Goal: Information Seeking & Learning: Get advice/opinions

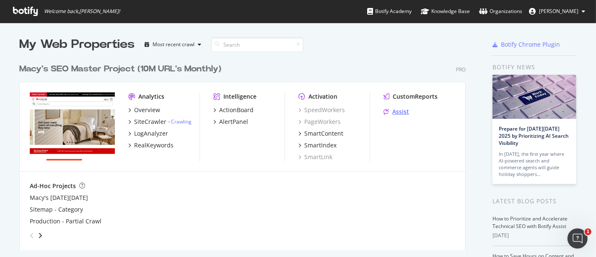
click at [404, 113] on div "Assist" at bounding box center [400, 111] width 17 height 8
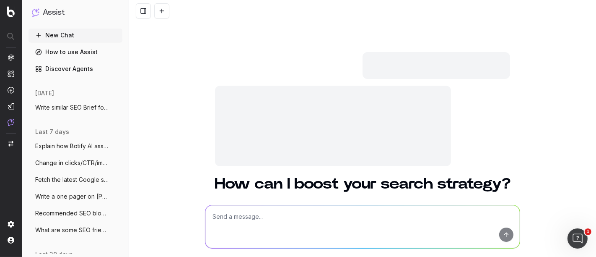
scroll to position [38, 0]
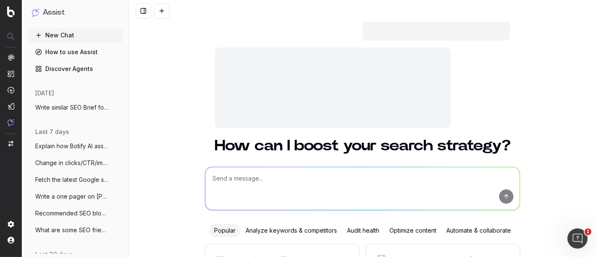
click at [56, 148] on span "Explain how Botify AI assist can be help" at bounding box center [72, 146] width 74 height 8
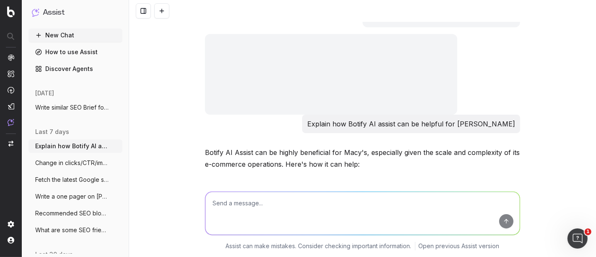
click at [74, 233] on span "What are some SEO friendly [PERSON_NAME] Blog T" at bounding box center [72, 230] width 74 height 8
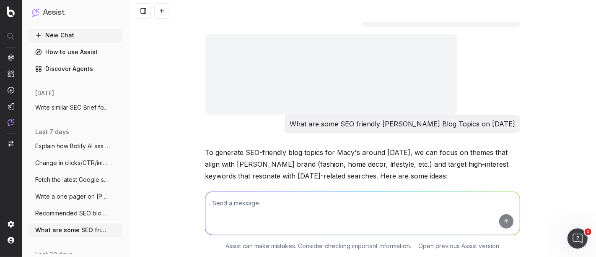
click at [81, 111] on span "Write similar SEO Brief for SEO Briefs:" at bounding box center [72, 107] width 74 height 8
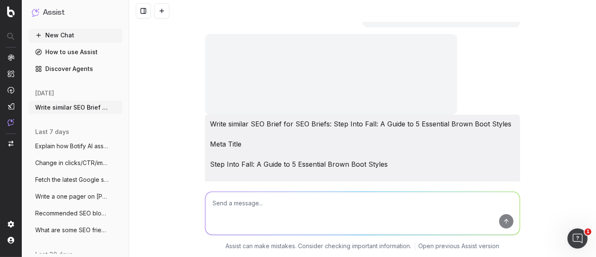
click at [252, 206] on textarea at bounding box center [362, 213] width 314 height 43
click at [294, 202] on textarea "Write SEO Content Brief:" at bounding box center [362, 213] width 314 height 43
paste textarea "7 Accessories to Update Your Wardrobe for Fall"
type textarea "Write SEO Content Brief: 7 Accessories to Update Your Wardrobe for Fall"
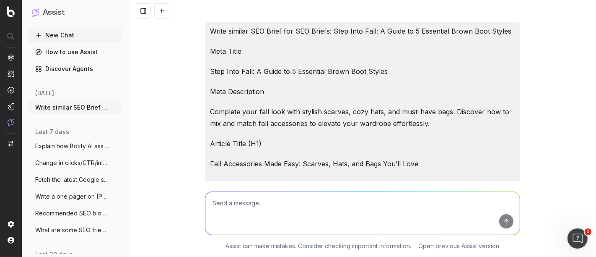
drag, startPoint x: 477, startPoint y: 110, endPoint x: 200, endPoint y: 48, distance: 283.1
copy div "Meta Title Step Into Fall: A Guide to 5 Essential Brown Boot Styles Meta Descri…"
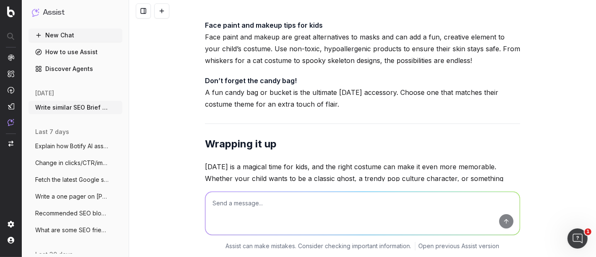
scroll to position [98885, 0]
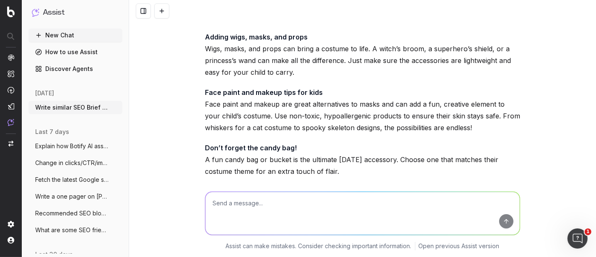
drag, startPoint x: 281, startPoint y: 149, endPoint x: 241, endPoint y: 157, distance: 41.4
copy div ": 7 Accessories to Update Your Wardrobe for Fall Meta Title 7 Accessories to Up…"
click at [258, 200] on textarea at bounding box center [362, 213] width 314 height 43
type textarea "Write article"
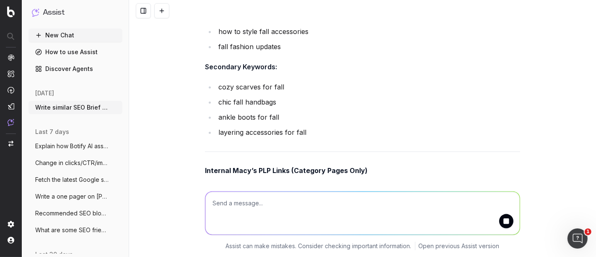
scroll to position [100357, 0]
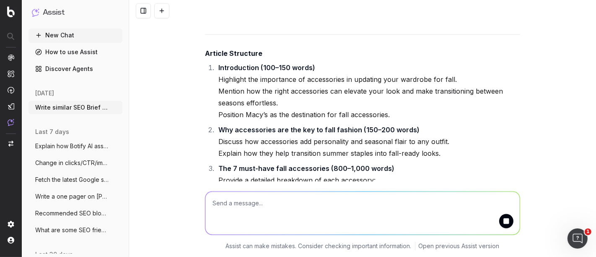
click at [259, 205] on textarea at bounding box center [362, 213] width 314 height 43
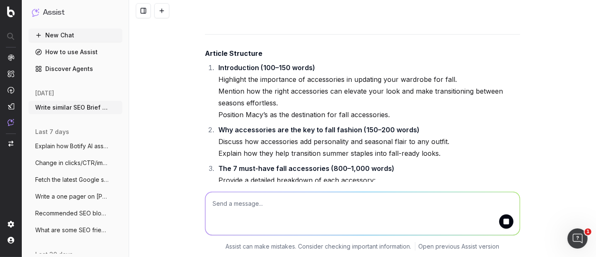
click at [259, 205] on textarea at bounding box center [362, 213] width 314 height 43
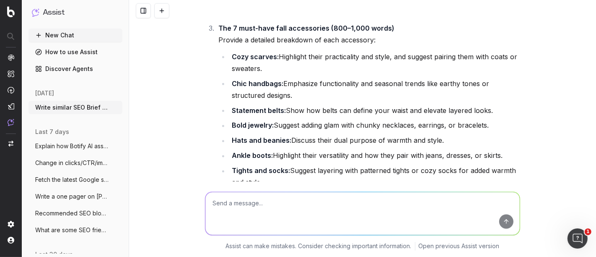
scroll to position [100399, 0]
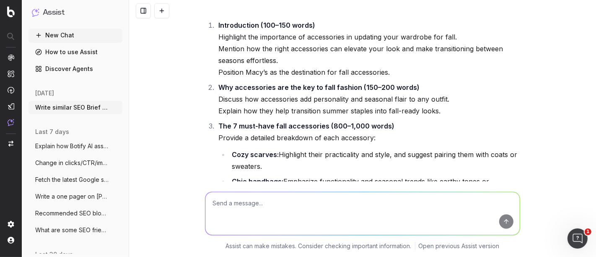
drag, startPoint x: 501, startPoint y: 136, endPoint x: 201, endPoint y: 179, distance: 303.3
copy div "Fall is the perfect time to refresh your wardrobe and embrace the cozy, layered…"
click at [255, 209] on textarea at bounding box center [362, 213] width 314 height 43
paste textarea "The 7 must-have fall accessories"
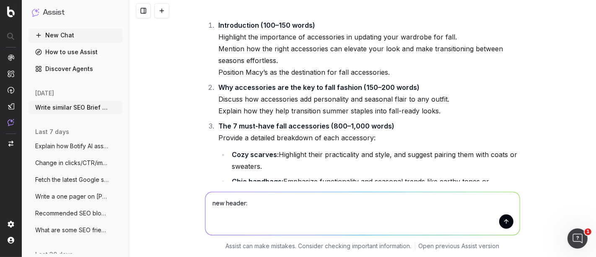
type textarea "new header: The 7 must-have fall accessories"
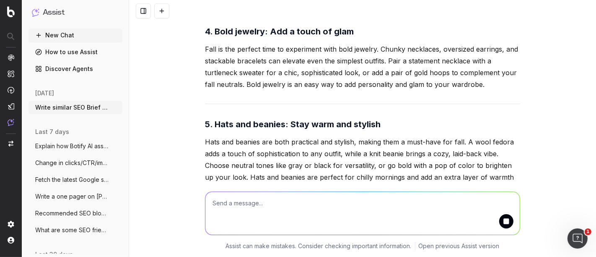
scroll to position [101759, 0]
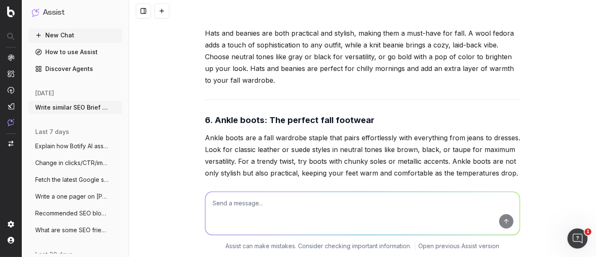
drag, startPoint x: 371, startPoint y: 172, endPoint x: 285, endPoint y: 167, distance: 86.1
copy strong "elevate your fall wardrobe"
click at [262, 210] on textarea at bounding box center [362, 213] width 314 height 43
paste textarea "Often overlooked, tights and socks are fall’s unsung essentials. Patterned tigh…"
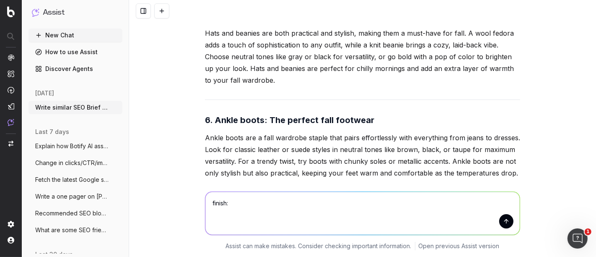
type textarea "finish: Often overlooked, tights and socks are fall’s unsung essentials. Patter…"
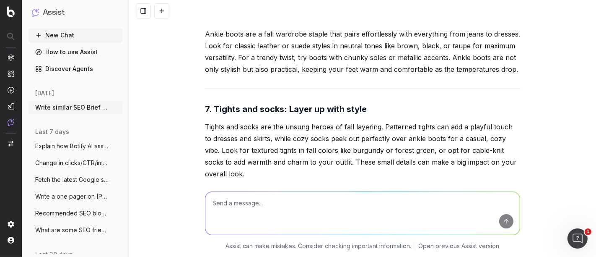
scroll to position [101947, 0]
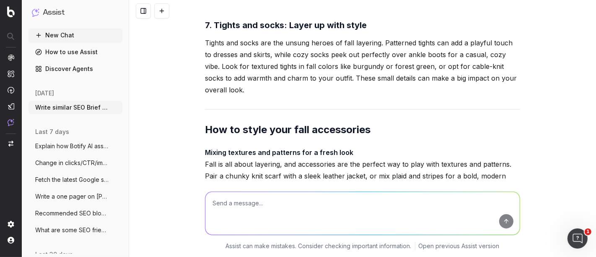
drag, startPoint x: 365, startPoint y: 136, endPoint x: 242, endPoint y: 115, distance: 124.6
copy p "Choose from rich fall shades like burgundy or forest green to add a pop of colo…"
click at [261, 211] on textarea at bounding box center [362, 213] width 314 height 43
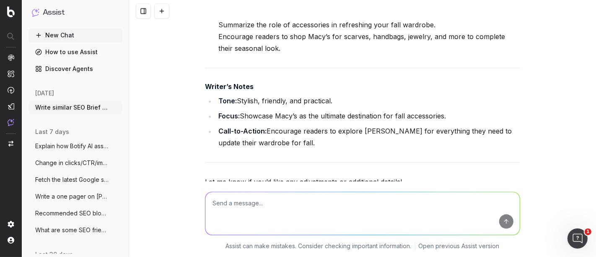
scroll to position [100720, 0]
drag, startPoint x: 307, startPoint y: 76, endPoint x: 249, endPoint y: 65, distance: 59.4
copy p "Accessories allow you to play with colors, textures, and trends without overhau…"
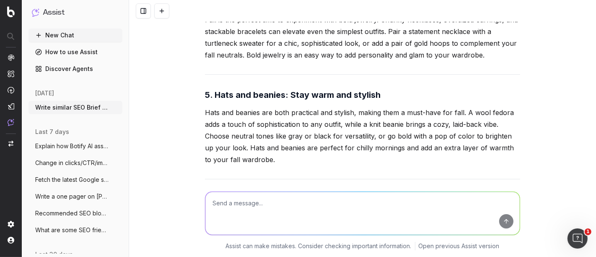
scroll to position [101701, 0]
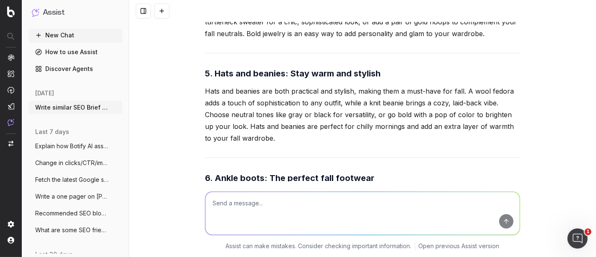
copy p "Accessories are the easiest way to refresh your wardrobe for fall and make your…"
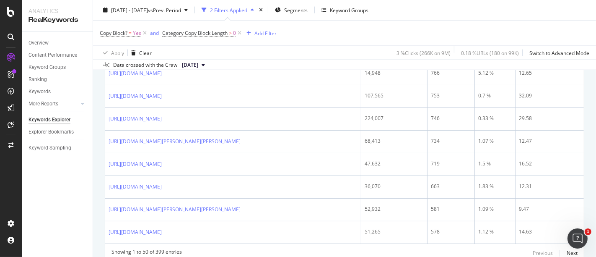
scroll to position [1150, 0]
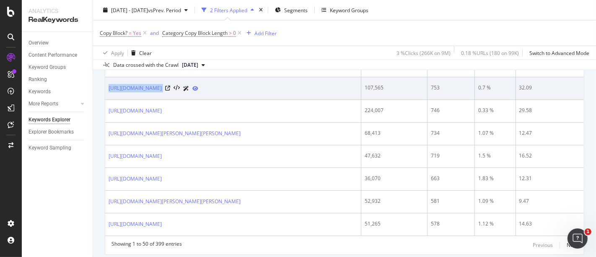
drag, startPoint x: 106, startPoint y: 105, endPoint x: 341, endPoint y: 106, distance: 235.2
click at [341, 100] on td "https://www.macys.com/shop/sale/furniture-sale/Furniture_category/Beds?id=31260" at bounding box center [233, 88] width 256 height 23
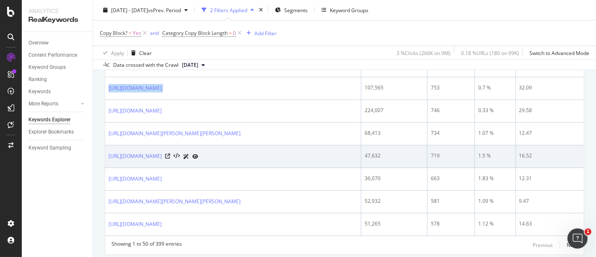
copy div "https://www.macys.com/shop/sale/furniture-sale/Furniture_category/Beds?id=31260"
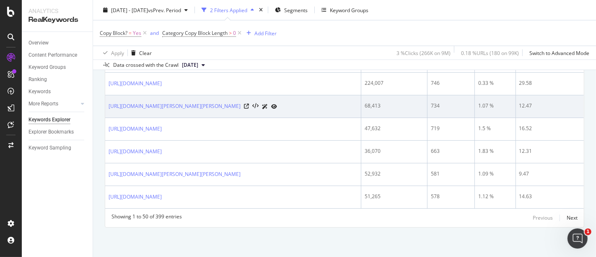
scroll to position [1209, 0]
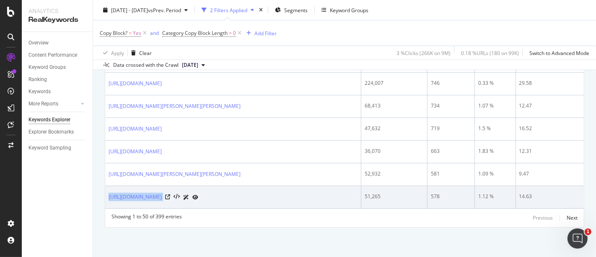
drag, startPoint x: 105, startPoint y: 195, endPoint x: 270, endPoint y: 189, distance: 164.8
click at [270, 189] on td "https://www.macys.com/shop/brands/new-balance?id=338178" at bounding box center [233, 197] width 256 height 23
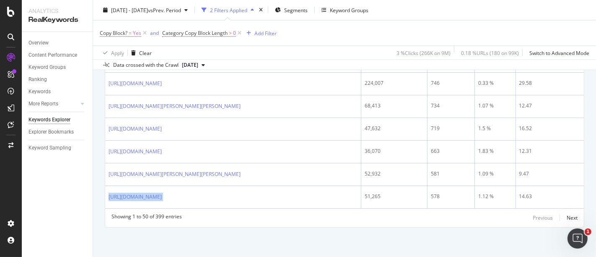
copy div "https://www.macys.com/shop/brands/new-balance?id=338178"
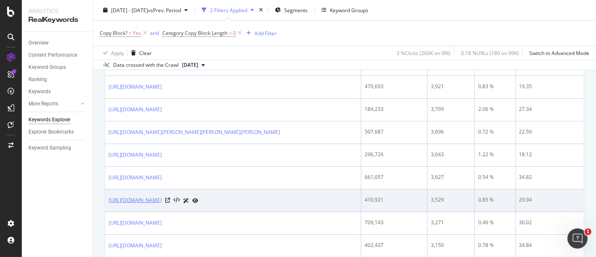
scroll to position [356, 0]
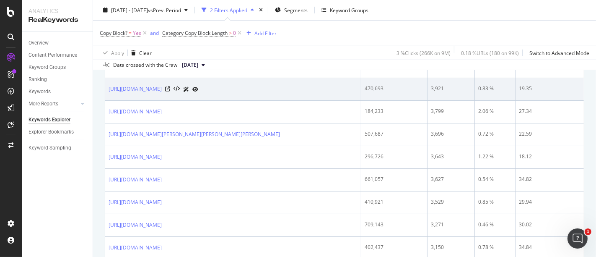
drag, startPoint x: 106, startPoint y: 95, endPoint x: 262, endPoint y: 92, distance: 156.0
click at [262, 92] on td "https://www.macys.com/shop/sale/womens-shoes-sale?id=13604" at bounding box center [233, 89] width 256 height 23
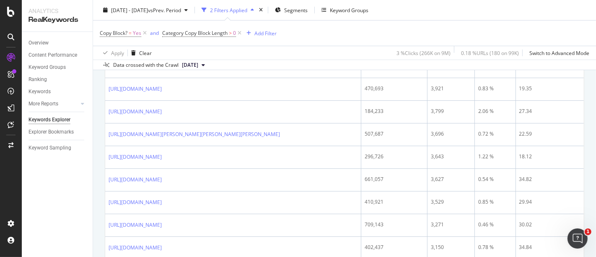
copy link "https://www.macys.com/shop/sale/womens-shoes-sale?id=13604"
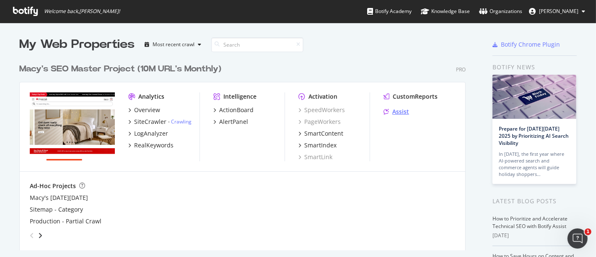
click at [392, 111] on div "Assist" at bounding box center [400, 111] width 17 height 8
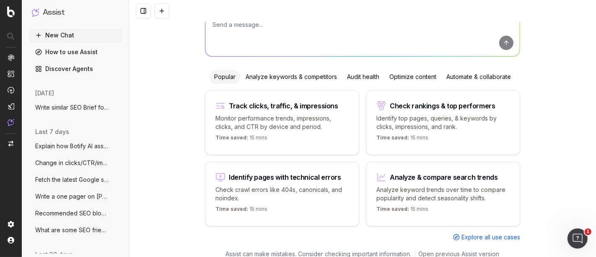
scroll to position [20, 0]
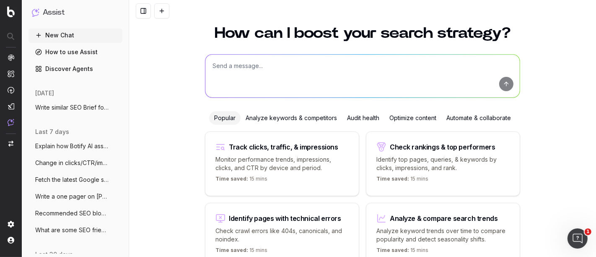
click at [244, 66] on textarea at bounding box center [362, 75] width 314 height 43
paste textarea "Ankle boots are a fall wardrobe staple that pairs effortlessly with everything …"
type textarea "add final sentence: Ankle boots are a fall wardrobe staple that pairs effortles…"
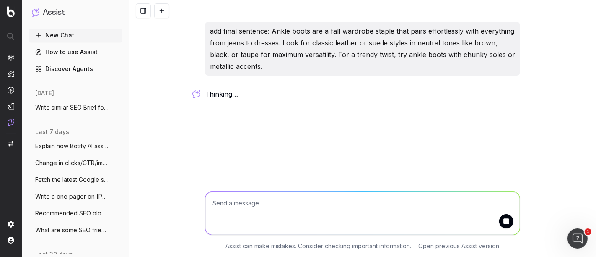
scroll to position [0, 0]
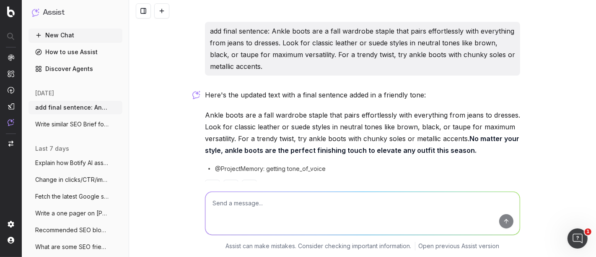
scroll to position [26, 0]
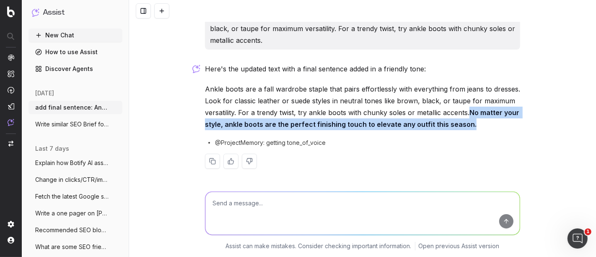
drag, startPoint x: 467, startPoint y: 123, endPoint x: 467, endPoint y: 113, distance: 9.7
click at [467, 113] on p "Ankle boots are a fall wardrobe staple that pairs effortlessly with everything …" at bounding box center [362, 106] width 315 height 47
copy strong "No matter your style, ankle boots are the perfect finishing touch to elevate an…"
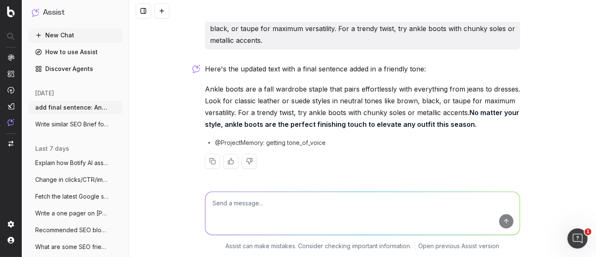
click at [294, 207] on textarea at bounding box center [362, 213] width 314 height 43
paste textarea "Accessories are the easiest way to refresh your wardrobe for fall and make your…"
type textarea "finish: Accessories are the easiest way to refresh your wardrobe for fall and m…"
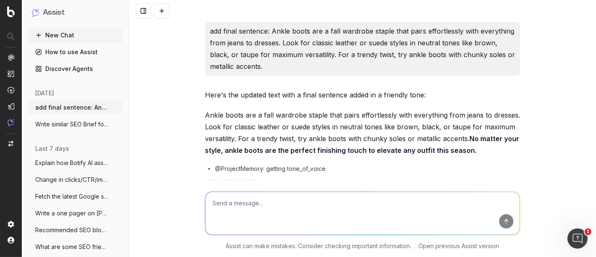
scroll to position [142, 0]
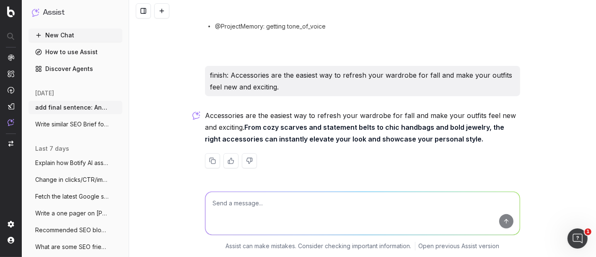
click at [292, 214] on textarea at bounding box center [362, 213] width 314 height 43
type textarea "f"
